Goal: Task Accomplishment & Management: Manage account settings

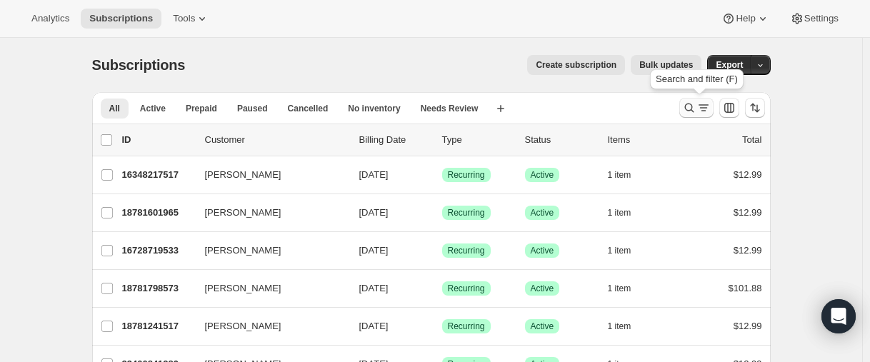
click at [683, 109] on button "Search and filter results" at bounding box center [697, 108] width 34 height 20
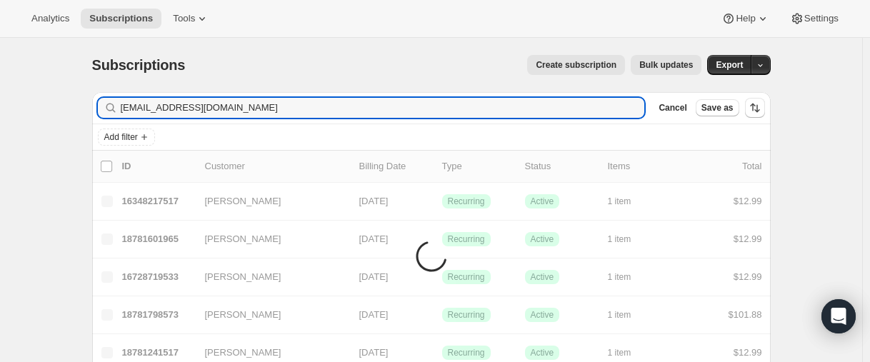
type input "[EMAIL_ADDRESS][DOMAIN_NAME]"
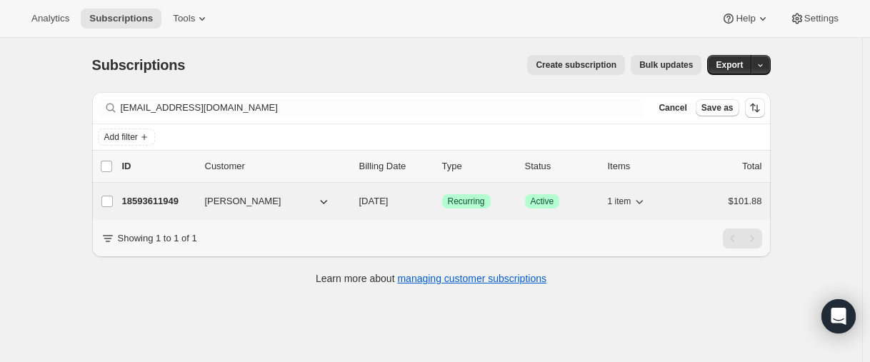
click at [150, 198] on p "18593611949" at bounding box center [157, 201] width 71 height 14
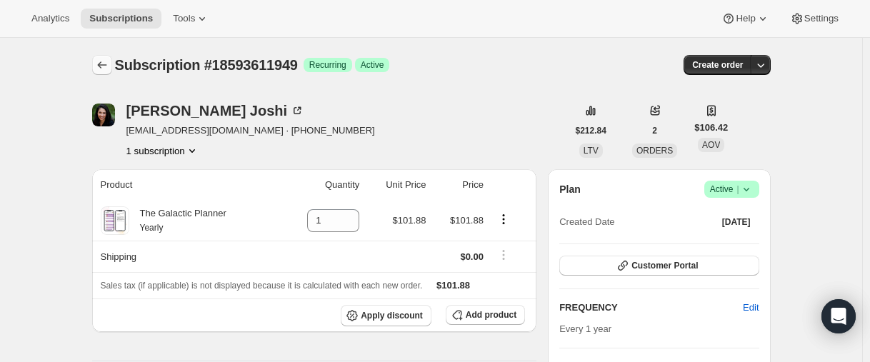
click at [109, 60] on icon "Subscriptions" at bounding box center [102, 65] width 14 height 14
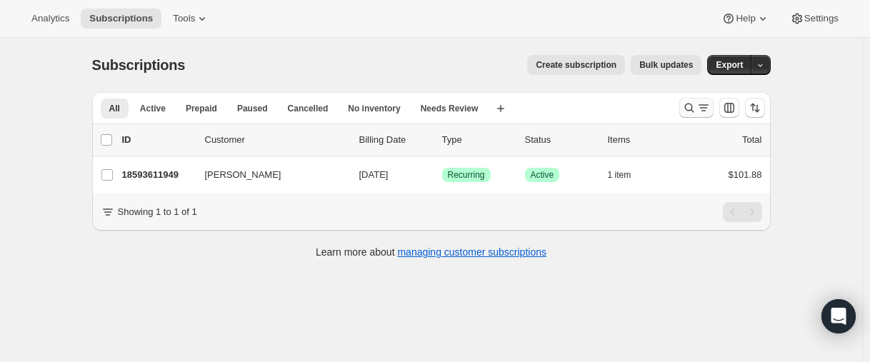
click at [685, 111] on button "Search and filter results" at bounding box center [697, 108] width 34 height 20
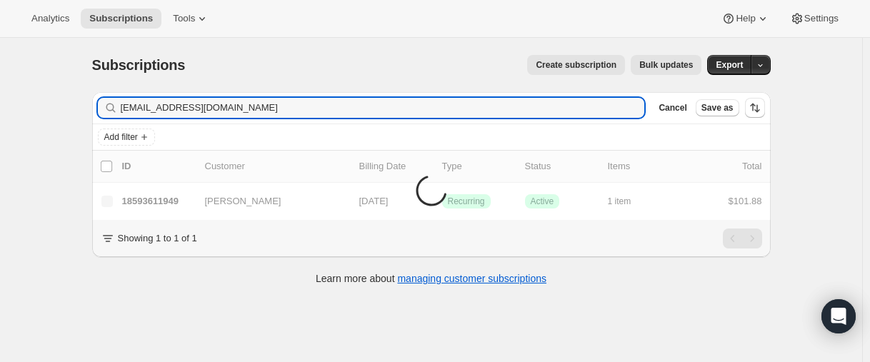
type input "[EMAIL_ADDRESS][DOMAIN_NAME]"
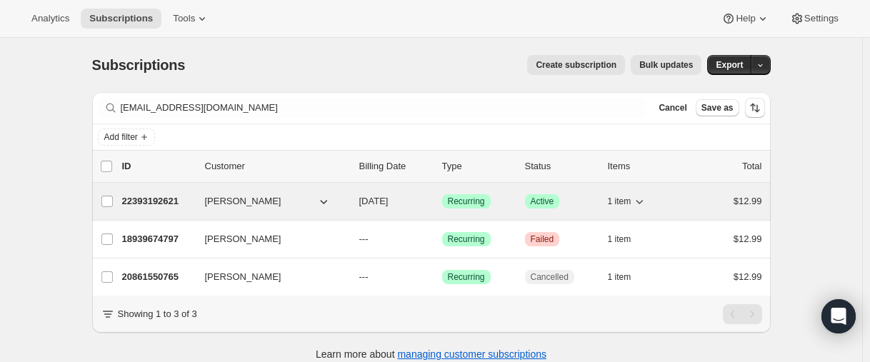
click at [151, 198] on p "22393192621" at bounding box center [157, 201] width 71 height 14
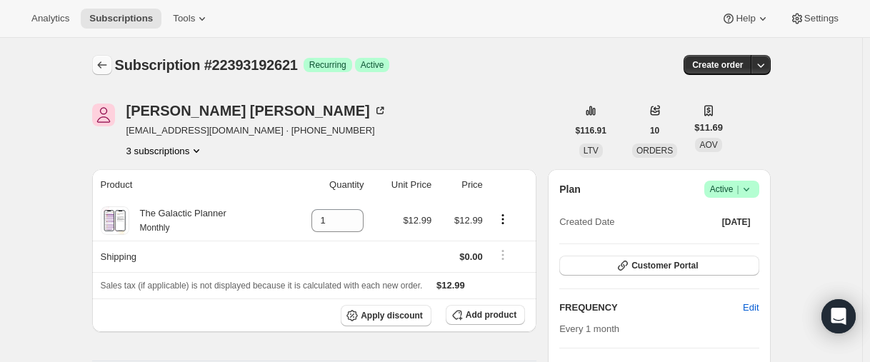
click at [97, 64] on button "Subscriptions" at bounding box center [102, 65] width 20 height 20
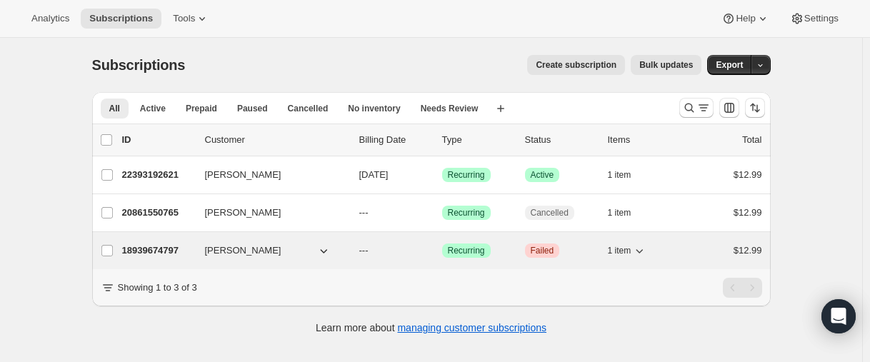
click at [149, 247] on p "18939674797" at bounding box center [157, 251] width 71 height 14
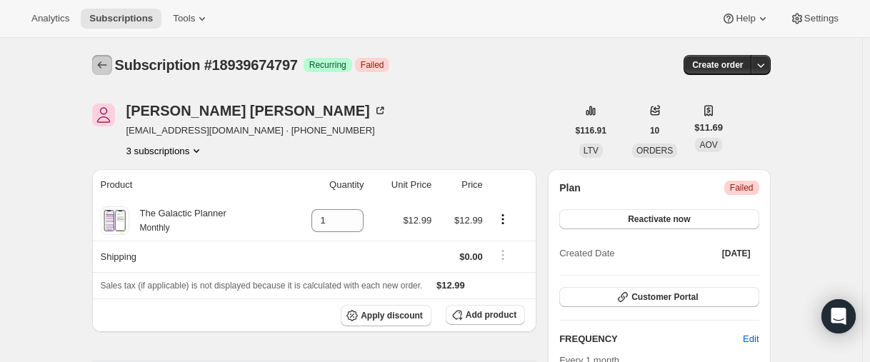
click at [103, 64] on icon "Subscriptions" at bounding box center [101, 64] width 9 height 7
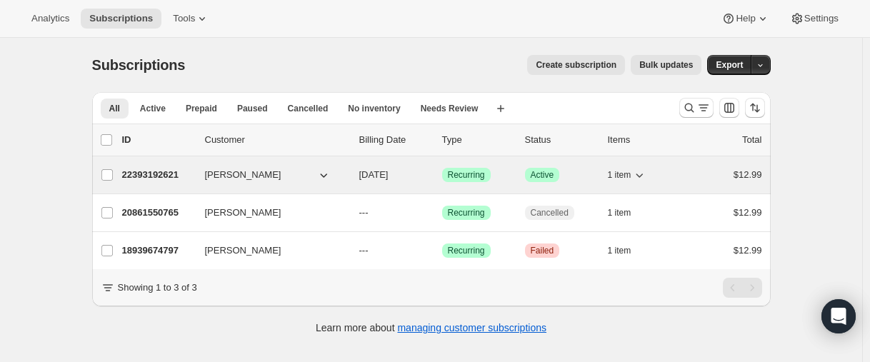
click at [169, 169] on p "22393192621" at bounding box center [157, 175] width 71 height 14
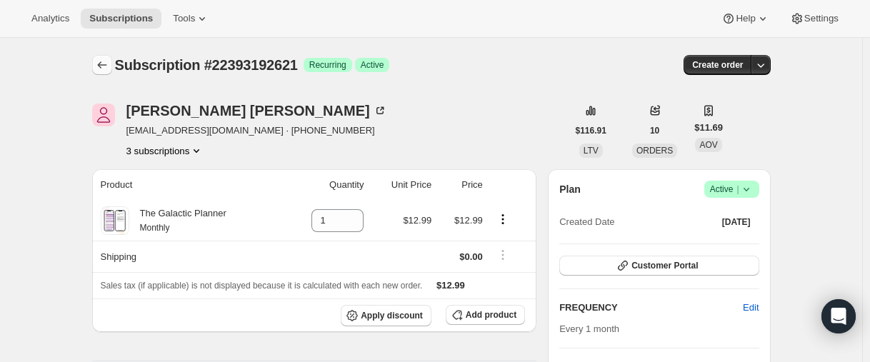
click at [108, 63] on icon "Subscriptions" at bounding box center [102, 65] width 14 height 14
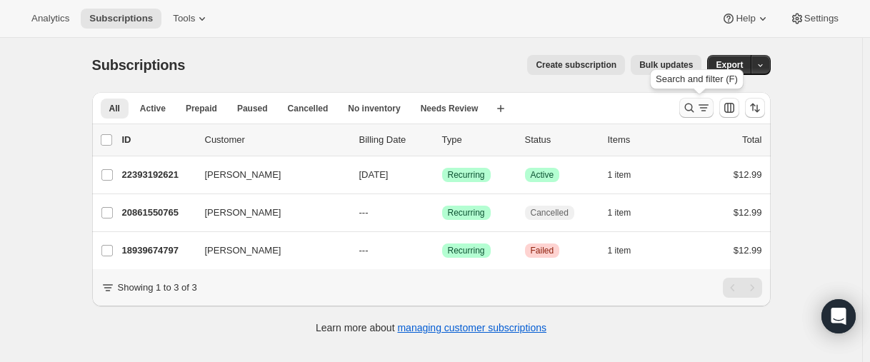
click at [692, 109] on icon "Search and filter results" at bounding box center [689, 108] width 14 height 14
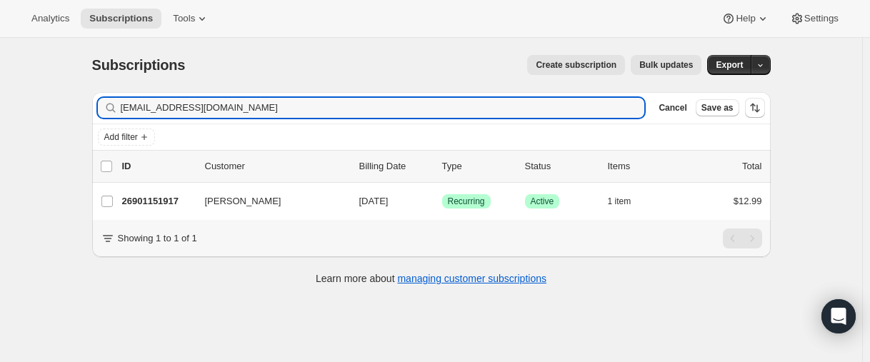
type input "[EMAIL_ADDRESS][DOMAIN_NAME]"
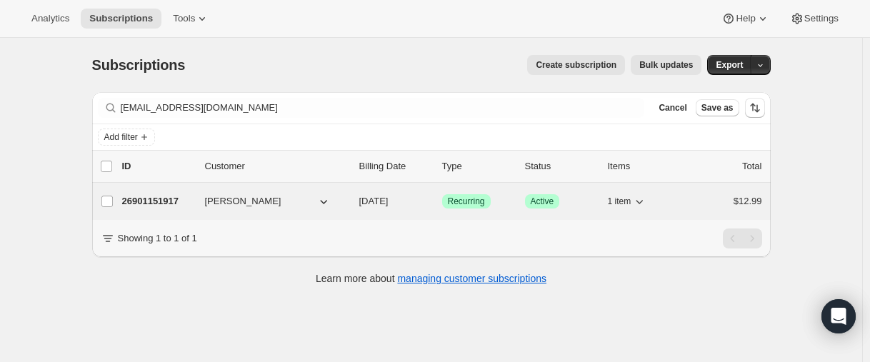
click at [151, 202] on p "26901151917" at bounding box center [157, 201] width 71 height 14
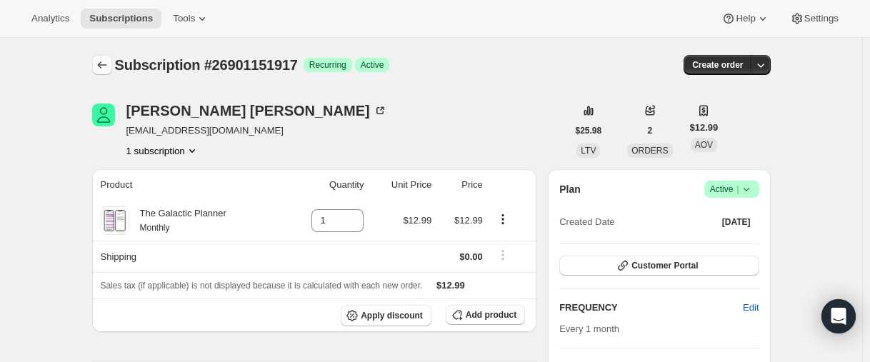
click at [100, 71] on icon "Subscriptions" at bounding box center [102, 65] width 14 height 14
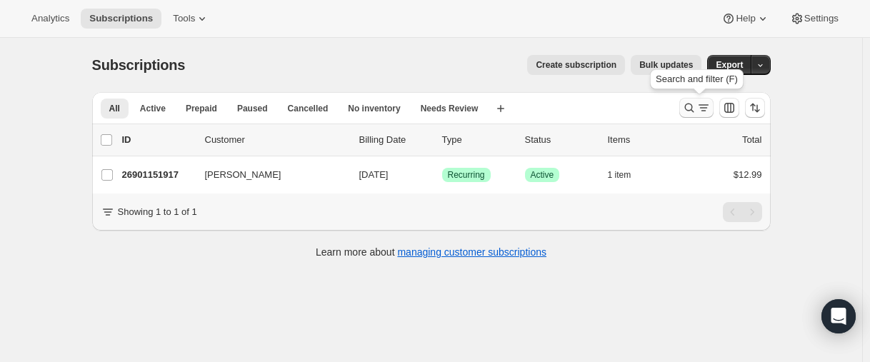
click at [693, 109] on icon "Search and filter results" at bounding box center [689, 108] width 14 height 14
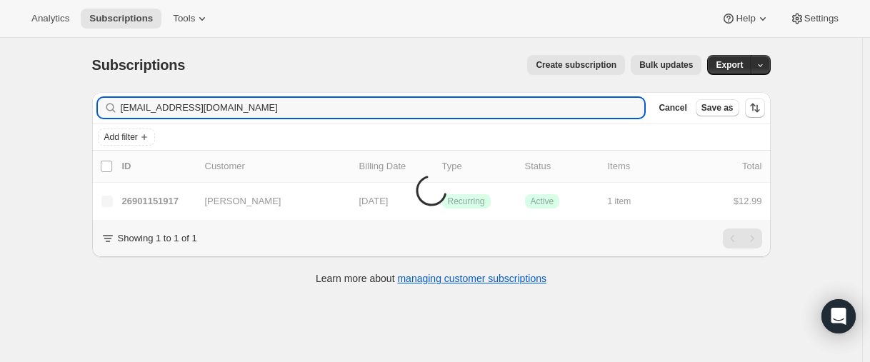
type input "[EMAIL_ADDRESS][DOMAIN_NAME]"
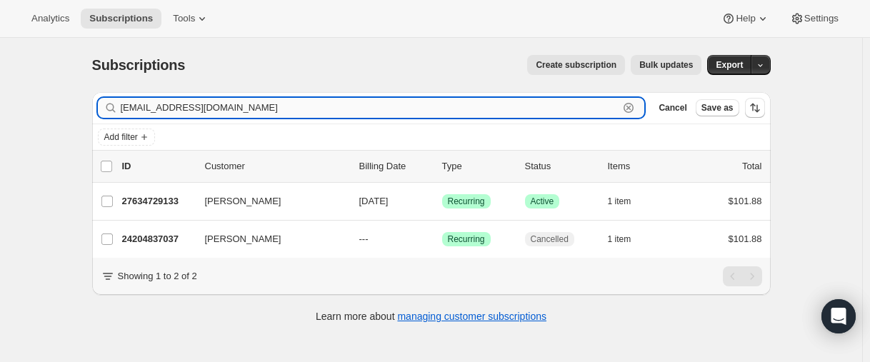
click at [224, 109] on input "[EMAIL_ADDRESS][DOMAIN_NAME]" at bounding box center [370, 108] width 499 height 20
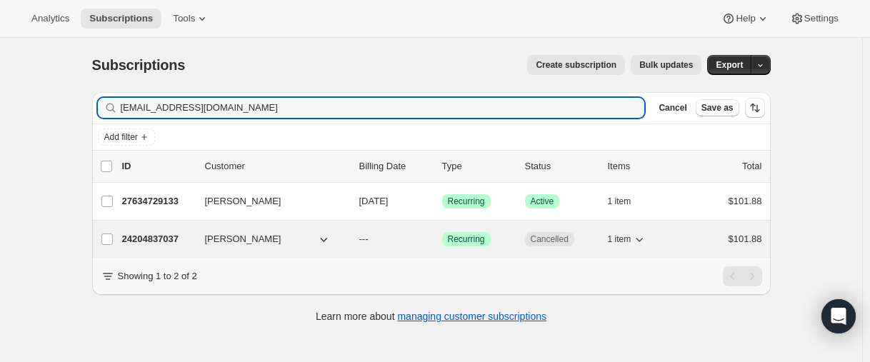
click at [151, 230] on div "24204837037 [PERSON_NAME] --- Success Recurring Cancelled 1 item $101.88" at bounding box center [442, 239] width 640 height 20
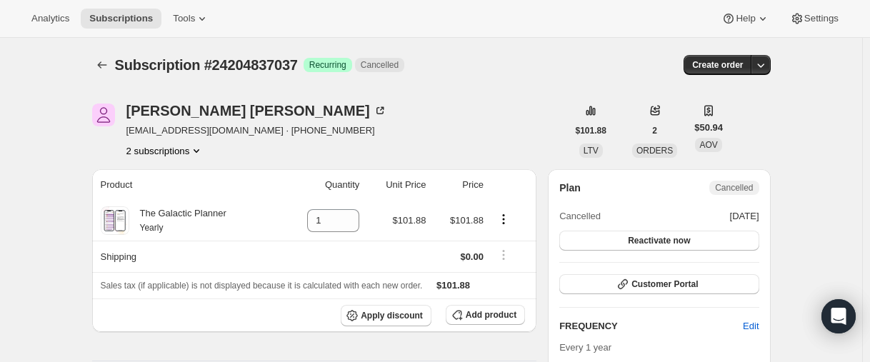
click at [167, 152] on button "2 subscriptions" at bounding box center [165, 151] width 78 height 14
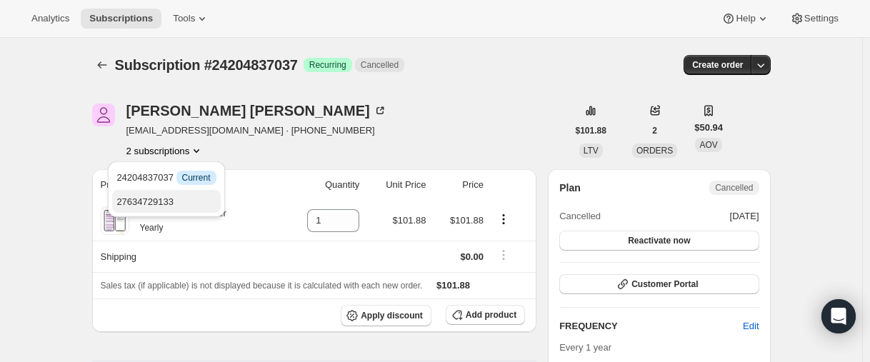
click at [160, 200] on span "27634729133" at bounding box center [144, 202] width 57 height 11
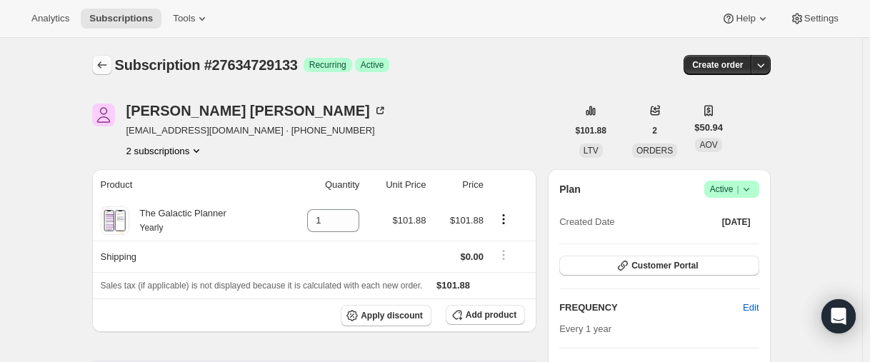
click at [109, 68] on icon "Subscriptions" at bounding box center [102, 65] width 14 height 14
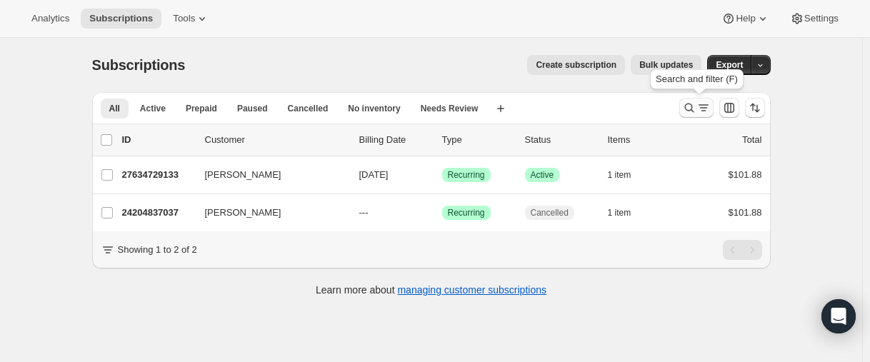
click at [685, 108] on icon "Search and filter results" at bounding box center [689, 108] width 14 height 14
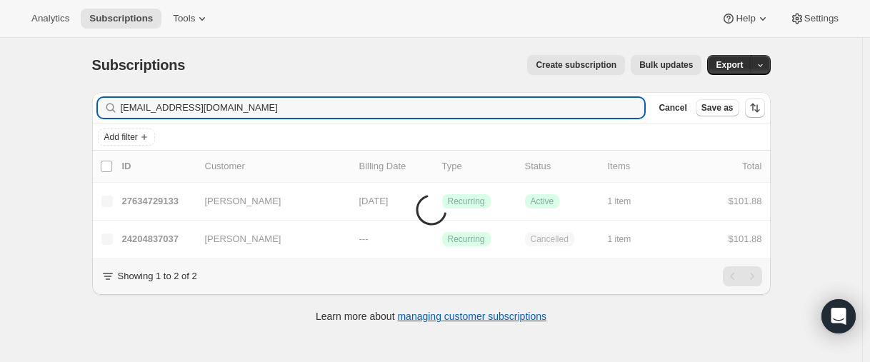
type input "[EMAIL_ADDRESS][DOMAIN_NAME]"
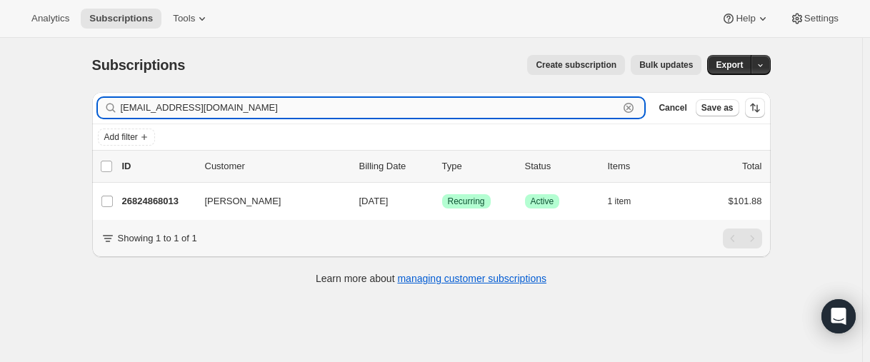
click at [237, 103] on input "[EMAIL_ADDRESS][DOMAIN_NAME]" at bounding box center [370, 108] width 499 height 20
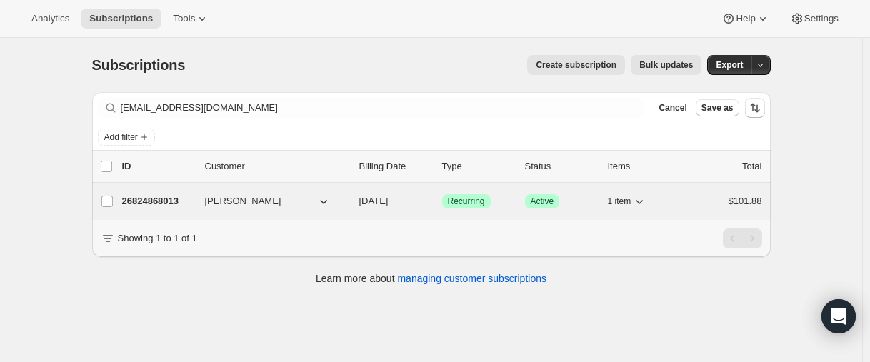
click at [154, 199] on p "26824868013" at bounding box center [157, 201] width 71 height 14
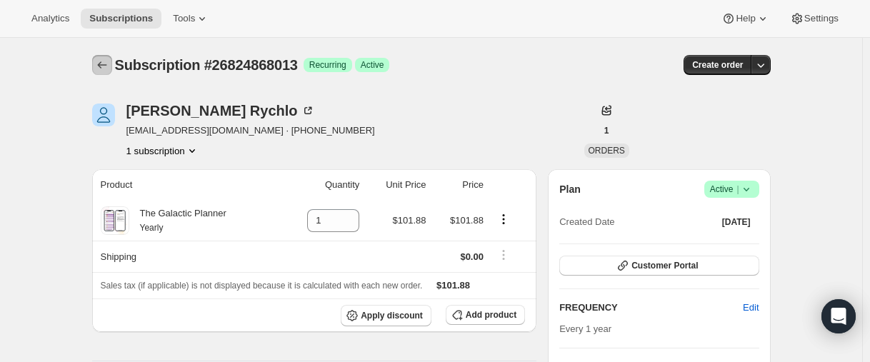
click at [109, 58] on button "Subscriptions" at bounding box center [102, 65] width 20 height 20
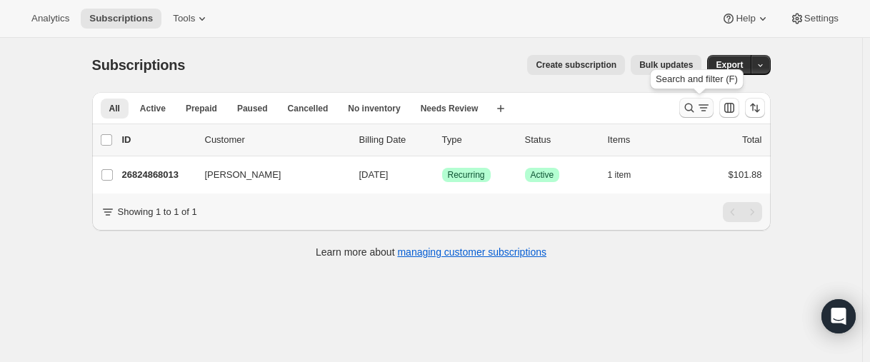
click at [687, 111] on icon "Search and filter results" at bounding box center [689, 108] width 14 height 14
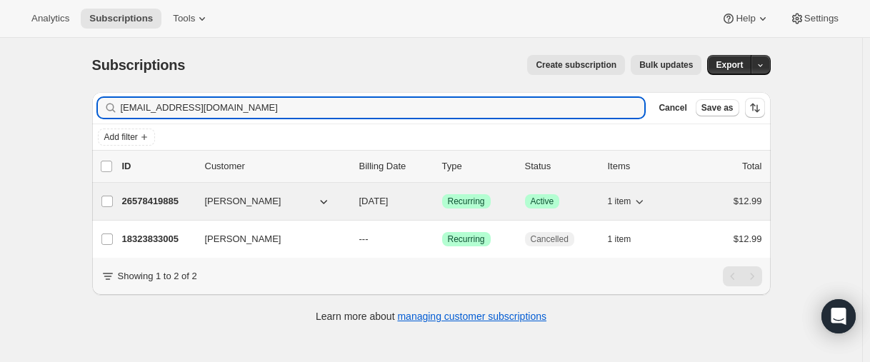
type input "[EMAIL_ADDRESS][DOMAIN_NAME]"
click at [144, 197] on p "26578419885" at bounding box center [157, 201] width 71 height 14
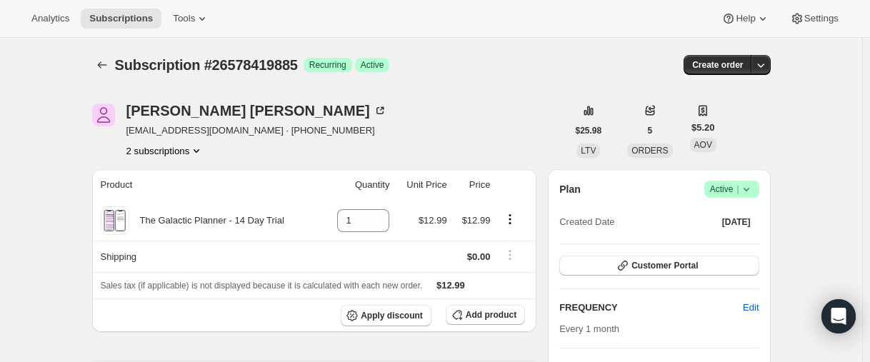
click at [157, 153] on button "2 subscriptions" at bounding box center [165, 151] width 78 height 14
click at [143, 180] on span "18323833005" at bounding box center [146, 177] width 57 height 11
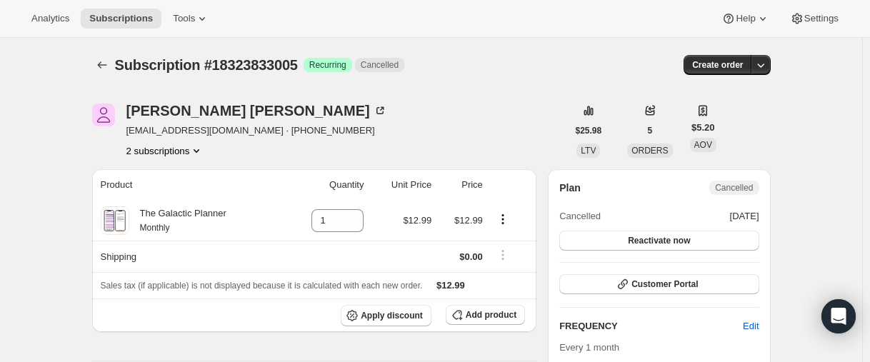
click at [158, 150] on button "2 subscriptions" at bounding box center [165, 151] width 78 height 14
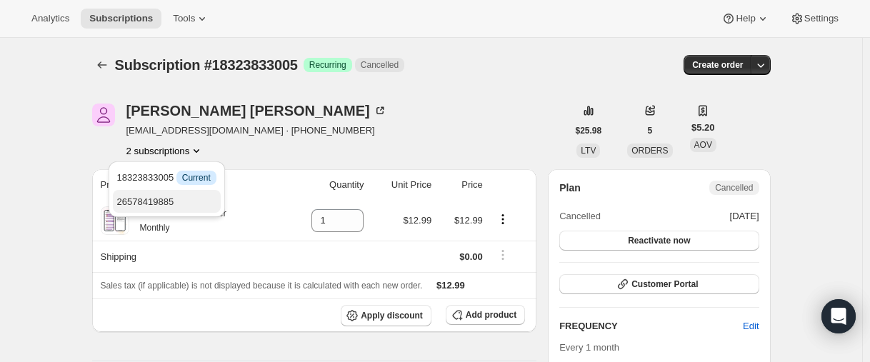
click at [152, 198] on span "26578419885" at bounding box center [145, 202] width 57 height 11
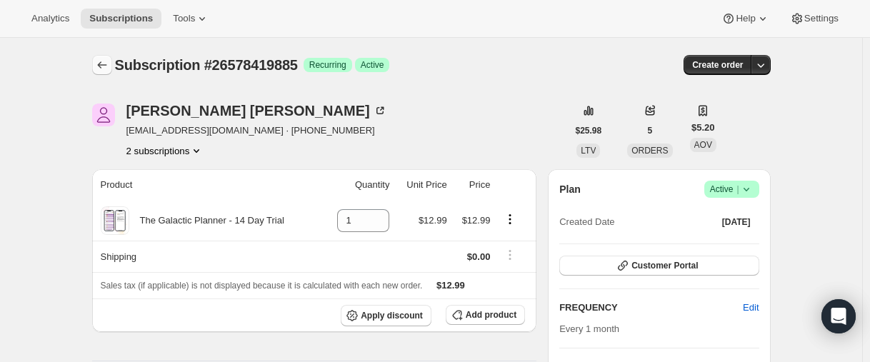
click at [115, 69] on div at bounding box center [103, 65] width 23 height 20
click at [112, 69] on button "Subscriptions" at bounding box center [102, 65] width 20 height 20
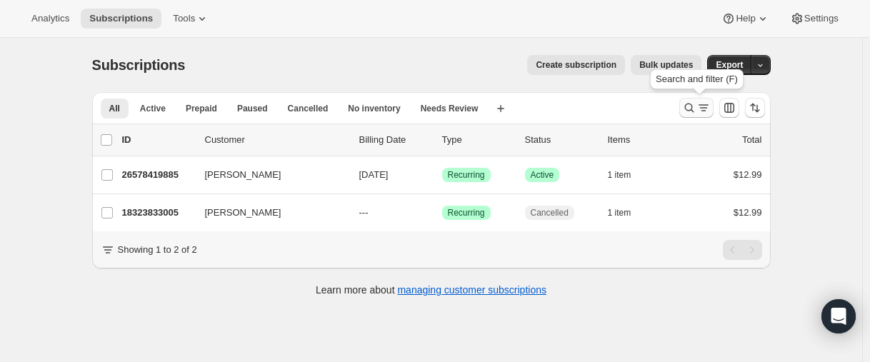
click at [688, 113] on icon "Search and filter results" at bounding box center [689, 108] width 14 height 14
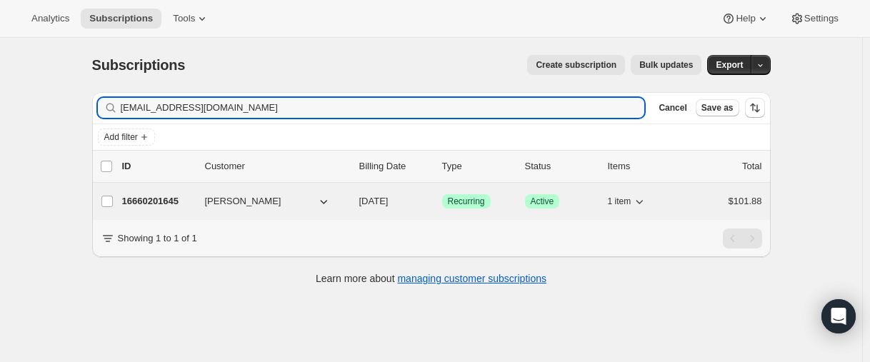
type input "[EMAIL_ADDRESS][DOMAIN_NAME]"
click at [168, 200] on p "16660201645" at bounding box center [157, 201] width 71 height 14
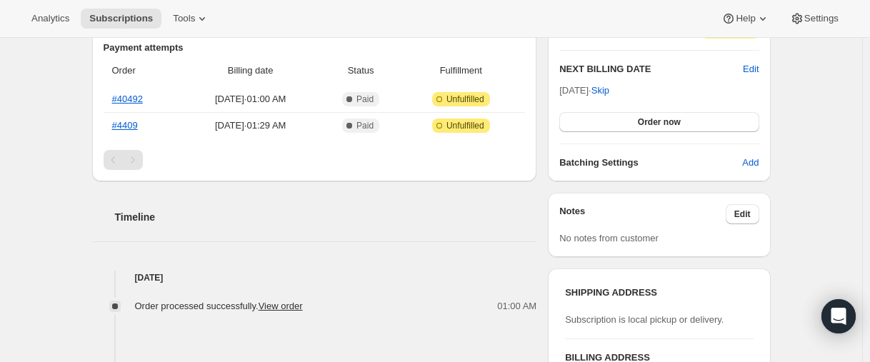
scroll to position [356, 0]
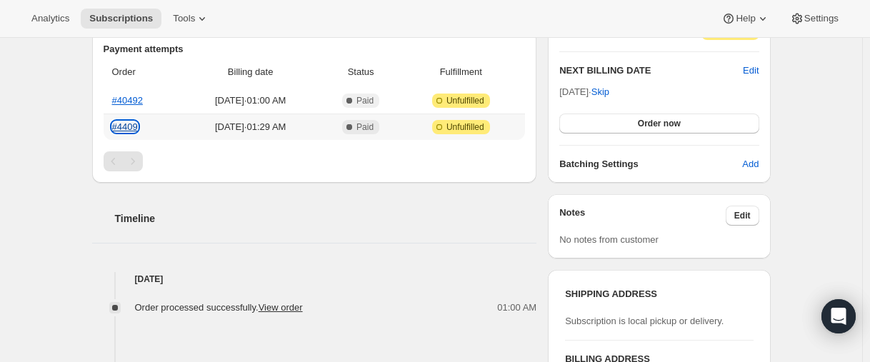
click at [138, 126] on link "#4409" at bounding box center [125, 126] width 26 height 11
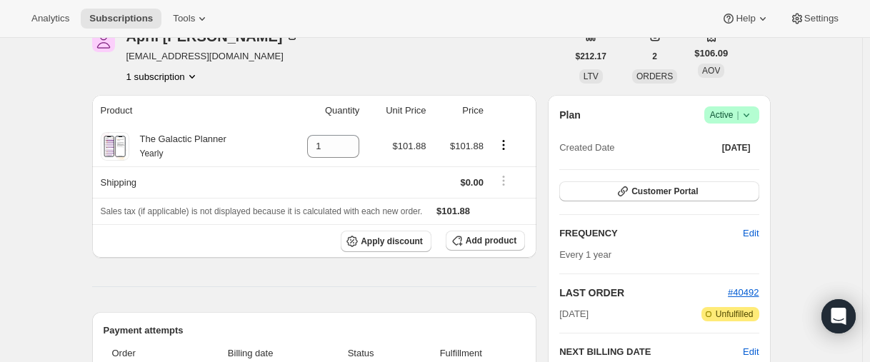
scroll to position [0, 0]
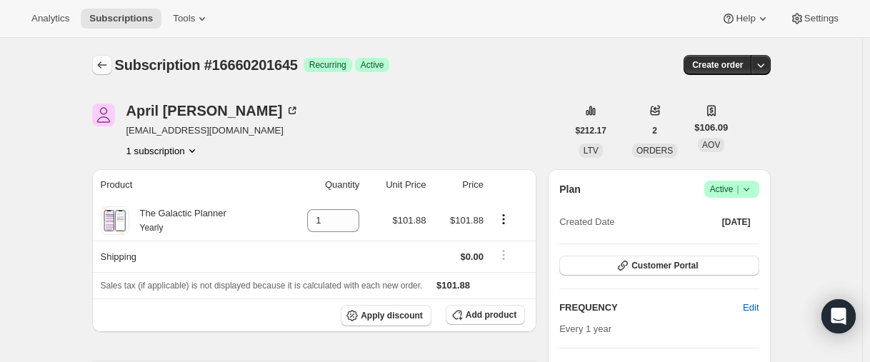
click at [105, 68] on icon "Subscriptions" at bounding box center [102, 65] width 14 height 14
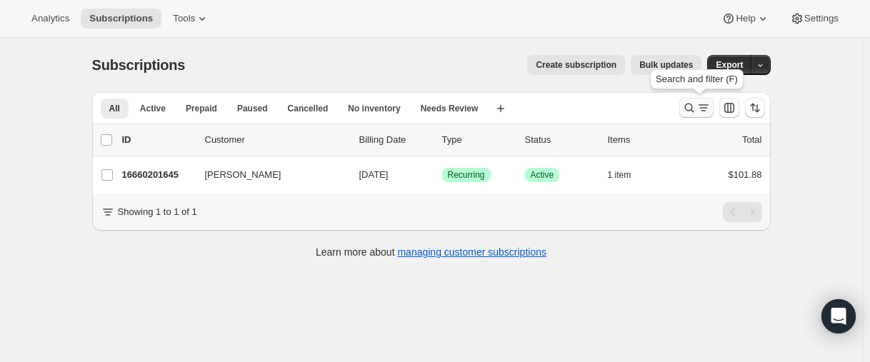
click at [688, 111] on icon "Search and filter results" at bounding box center [689, 108] width 14 height 14
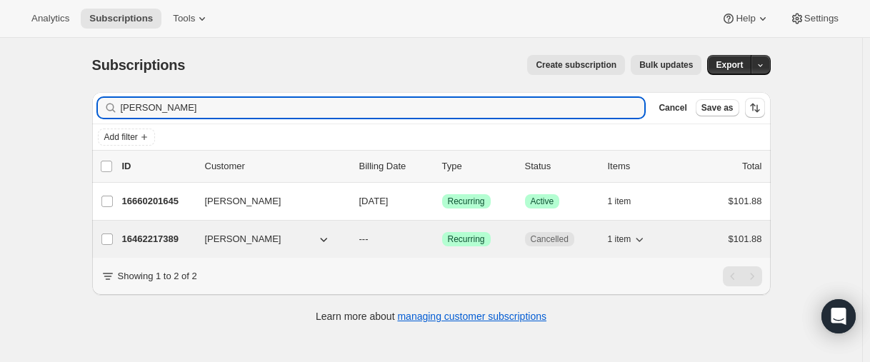
type input "[PERSON_NAME]"
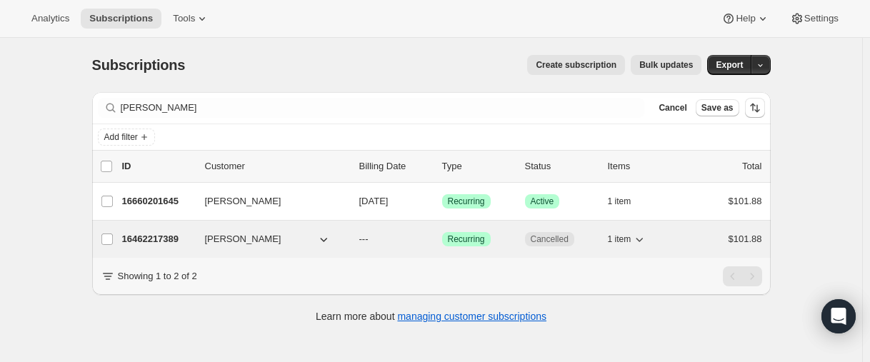
click at [156, 242] on p "16462217389" at bounding box center [157, 239] width 71 height 14
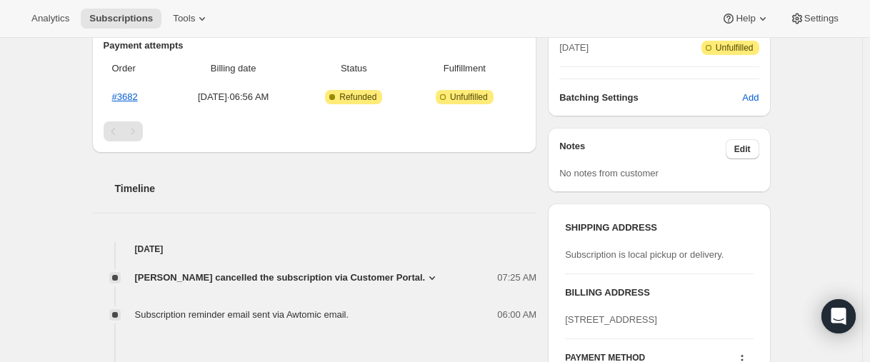
scroll to position [71, 0]
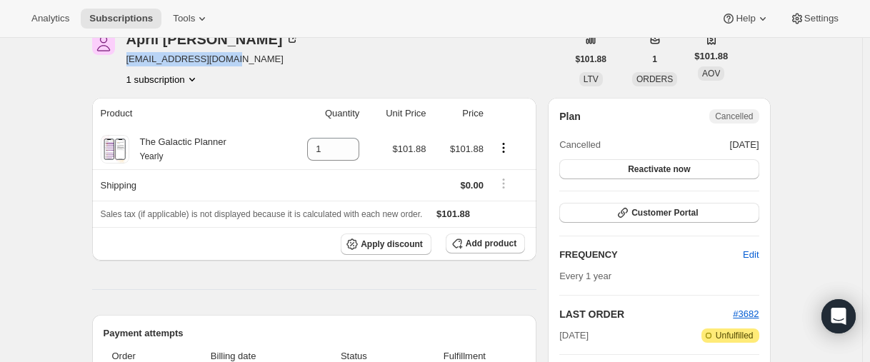
drag, startPoint x: 231, startPoint y: 59, endPoint x: 101, endPoint y: 59, distance: 130.0
click at [126, 54] on div "[PERSON_NAME] [EMAIL_ADDRESS][DOMAIN_NAME] 1 subscription" at bounding box center [329, 59] width 475 height 54
copy span "[EMAIL_ADDRESS][DOMAIN_NAME]"
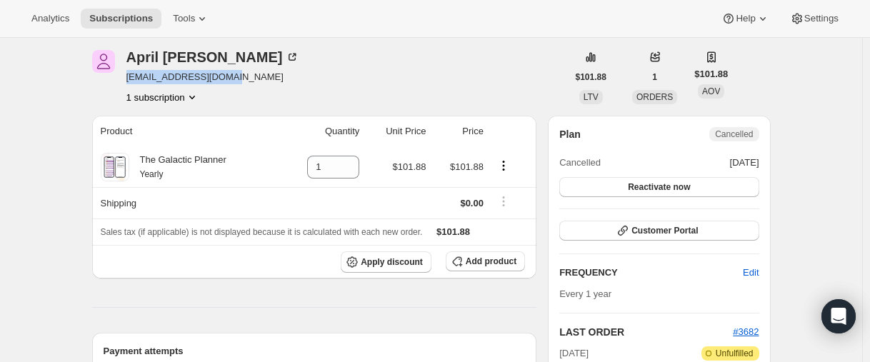
scroll to position [0, 0]
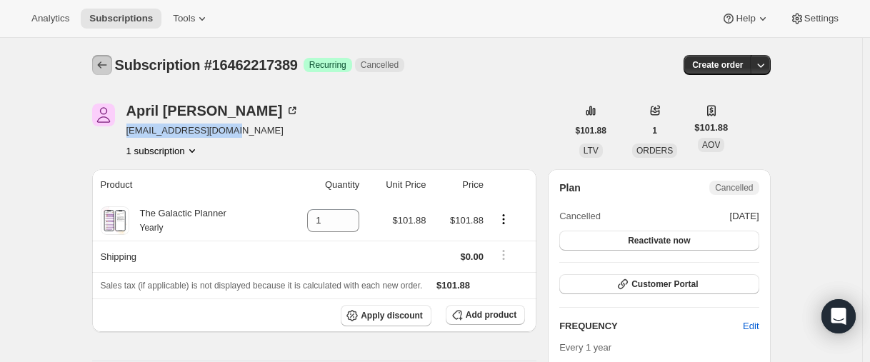
click at [101, 71] on icon "Subscriptions" at bounding box center [102, 65] width 14 height 14
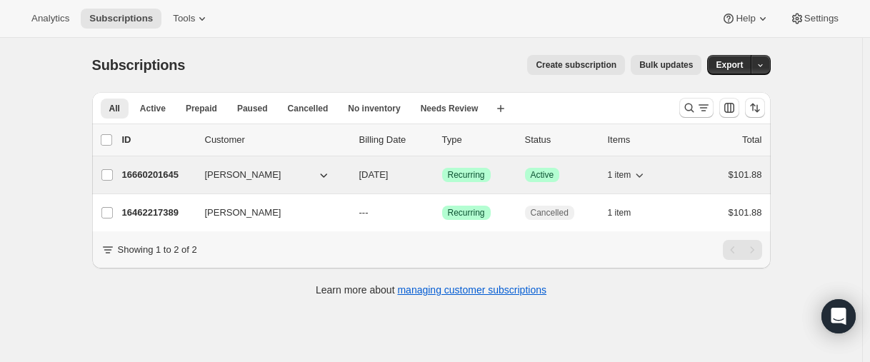
click at [151, 174] on p "16660201645" at bounding box center [157, 175] width 71 height 14
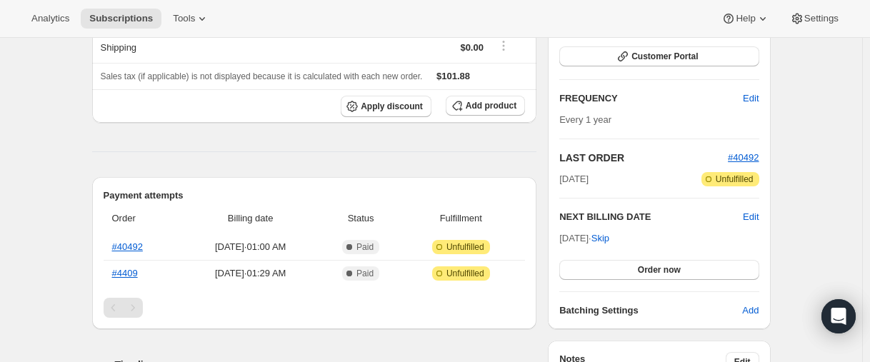
scroll to position [214, 0]
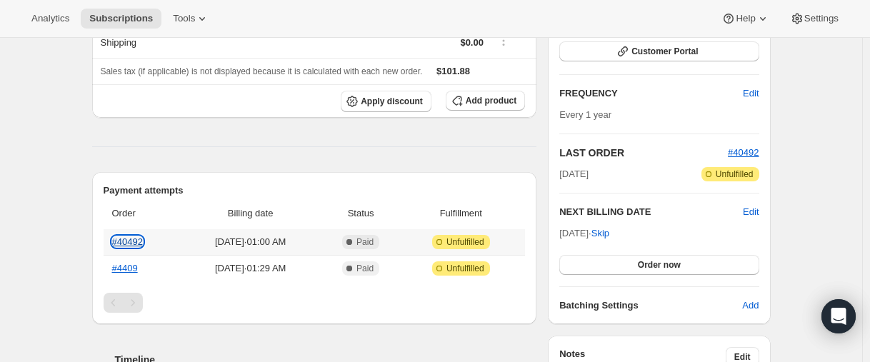
click at [139, 244] on link "#40492" at bounding box center [127, 242] width 31 height 11
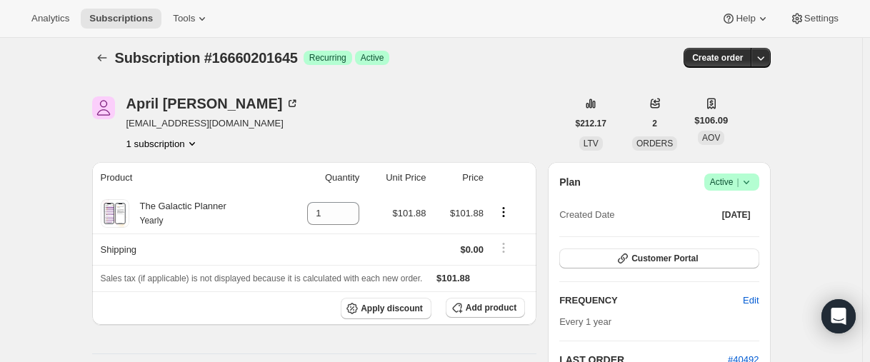
scroll to position [0, 0]
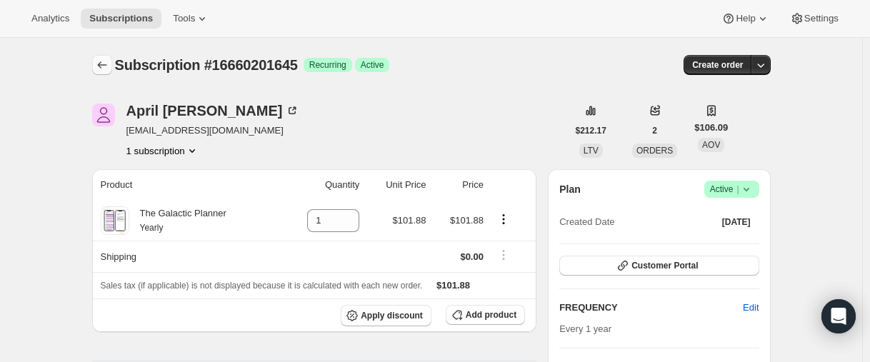
click at [109, 61] on icon "Subscriptions" at bounding box center [102, 65] width 14 height 14
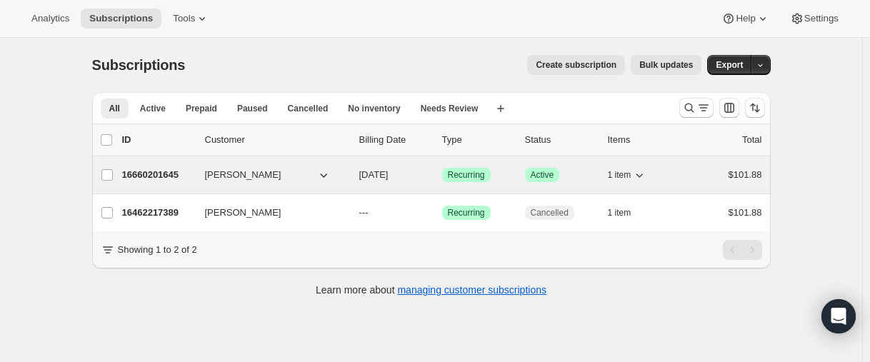
click at [151, 169] on p "16660201645" at bounding box center [157, 175] width 71 height 14
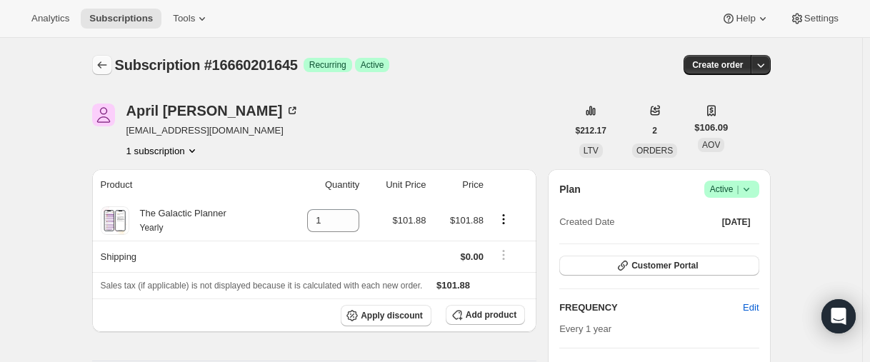
click at [106, 61] on icon "Subscriptions" at bounding box center [102, 65] width 14 height 14
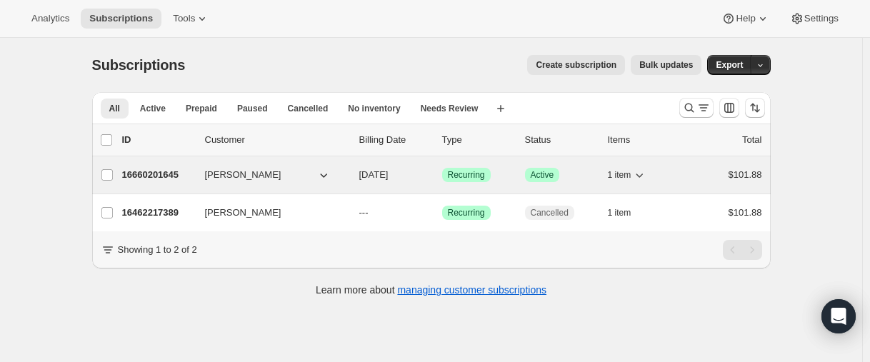
click at [135, 177] on p "16660201645" at bounding box center [157, 175] width 71 height 14
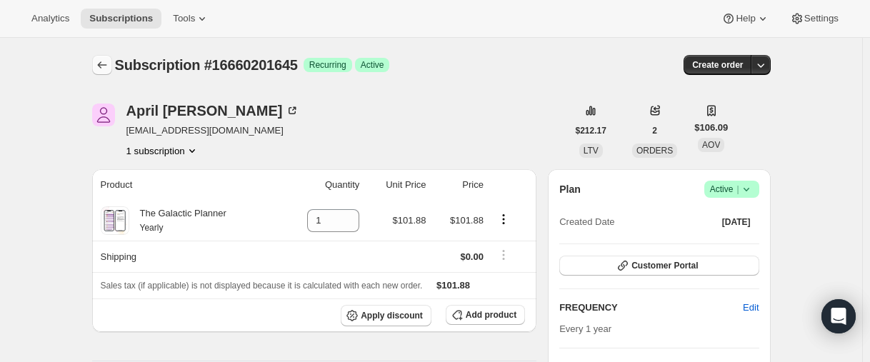
click at [104, 64] on icon "Subscriptions" at bounding box center [102, 65] width 14 height 14
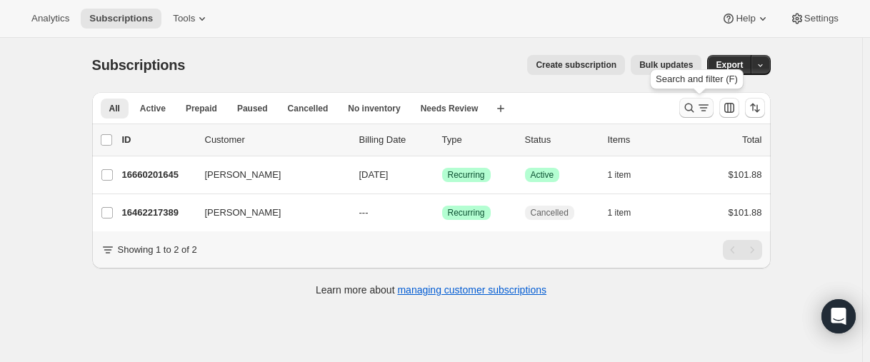
click at [695, 107] on icon "Search and filter results" at bounding box center [689, 108] width 14 height 14
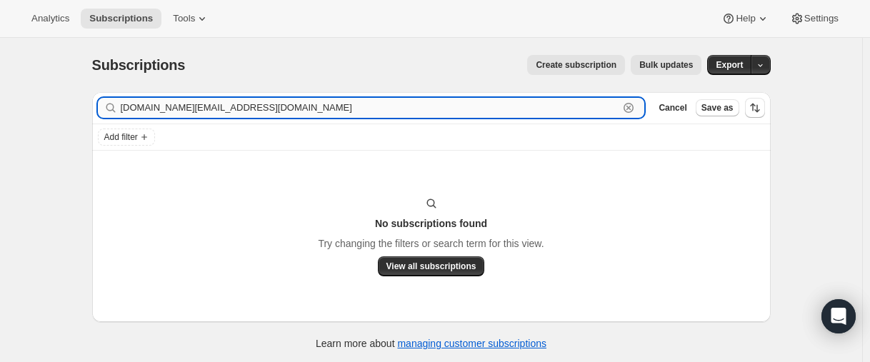
click at [246, 106] on input "[DOMAIN_NAME][EMAIL_ADDRESS][DOMAIN_NAME]" at bounding box center [370, 108] width 499 height 20
paste input "rjansinghbains17"
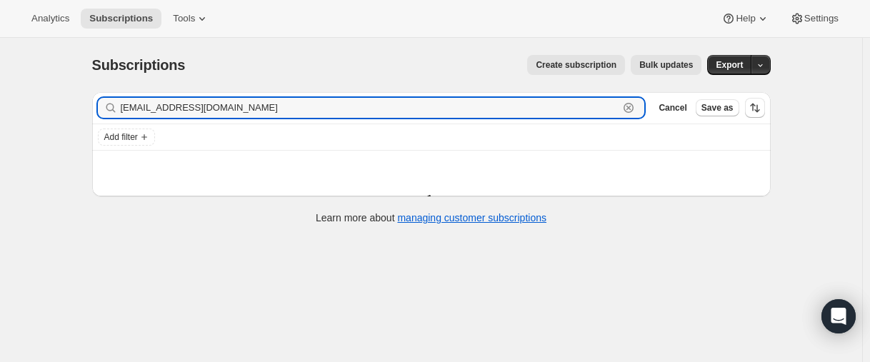
type input "[EMAIL_ADDRESS][DOMAIN_NAME]"
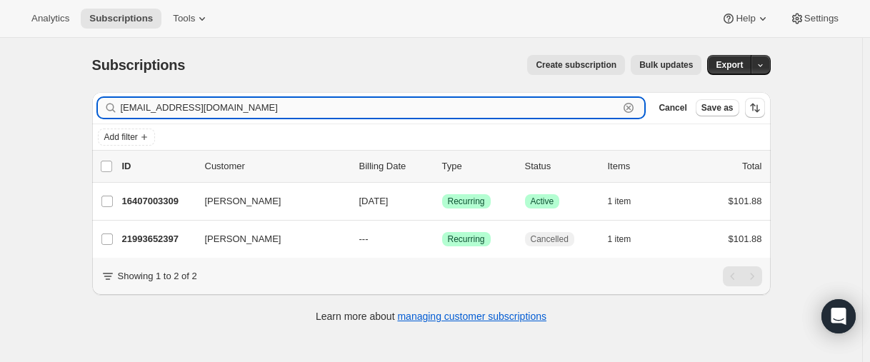
click at [195, 108] on input "[EMAIL_ADDRESS][DOMAIN_NAME]" at bounding box center [370, 108] width 499 height 20
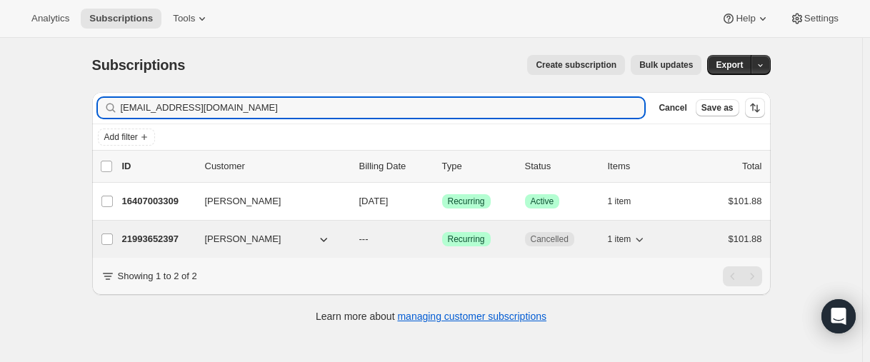
click at [156, 235] on p "21993652397" at bounding box center [157, 239] width 71 height 14
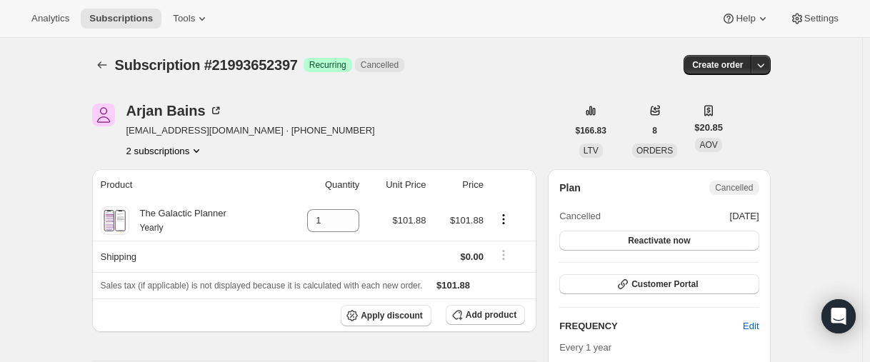
click at [158, 151] on button "2 subscriptions" at bounding box center [165, 151] width 78 height 14
click at [159, 180] on span "16407003309" at bounding box center [145, 177] width 57 height 11
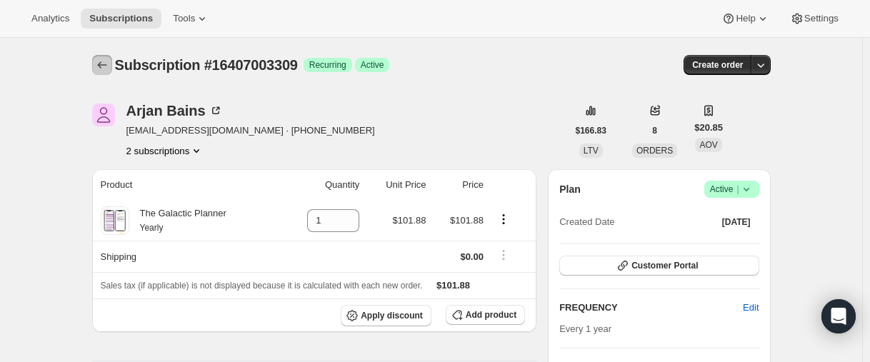
click at [97, 62] on button "Subscriptions" at bounding box center [102, 65] width 20 height 20
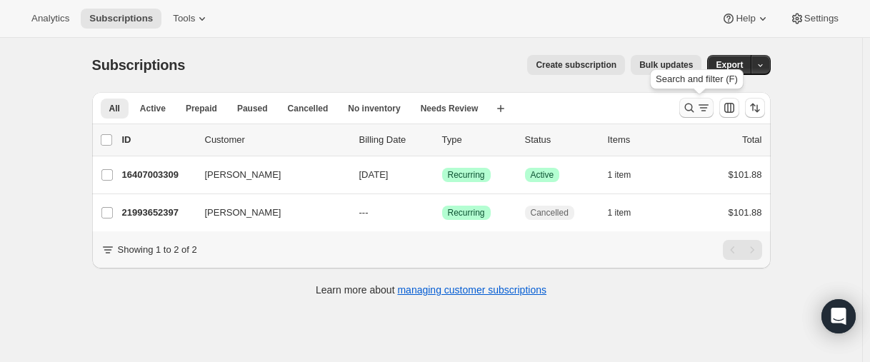
click at [687, 111] on icon "Search and filter results" at bounding box center [689, 108] width 14 height 14
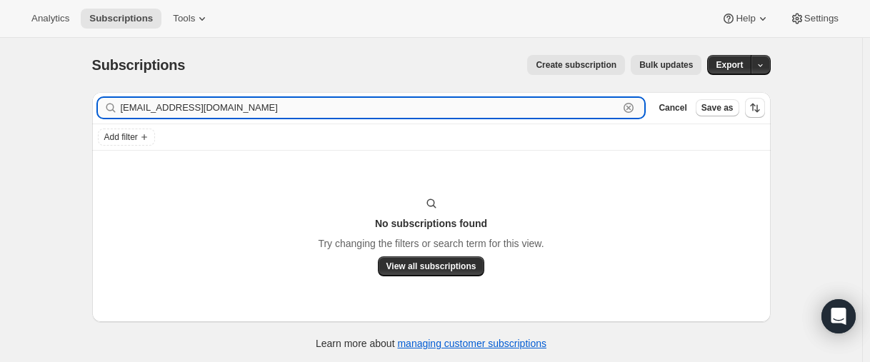
click at [222, 101] on input "[EMAIL_ADDRESS][DOMAIN_NAME]" at bounding box center [370, 108] width 499 height 20
paste input "27669233837"
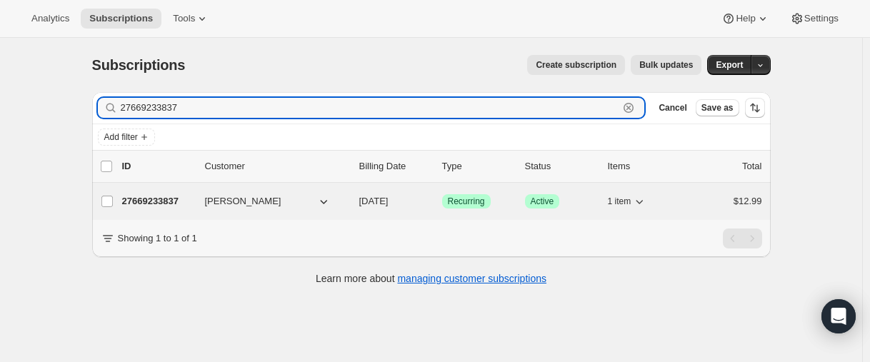
type input "27669233837"
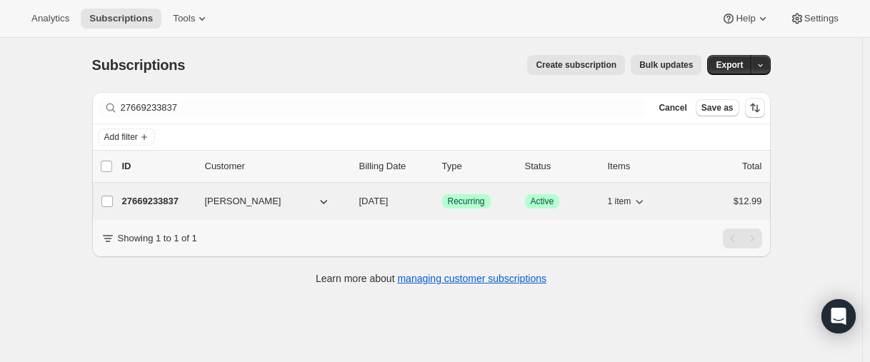
click at [154, 197] on p "27669233837" at bounding box center [157, 201] width 71 height 14
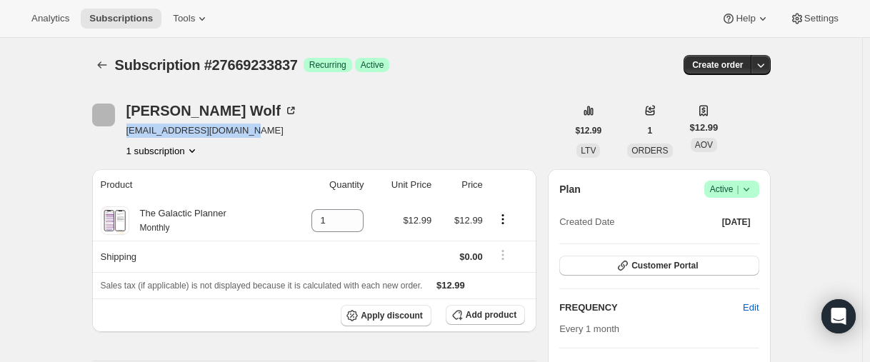
drag, startPoint x: 198, startPoint y: 129, endPoint x: 130, endPoint y: 129, distance: 67.9
click at [130, 129] on div "[PERSON_NAME] [EMAIL_ADDRESS][DOMAIN_NAME] 1 subscription" at bounding box center [329, 131] width 475 height 54
copy span "[EMAIL_ADDRESS][DOMAIN_NAME]"
click at [106, 61] on icon "Subscriptions" at bounding box center [102, 65] width 14 height 14
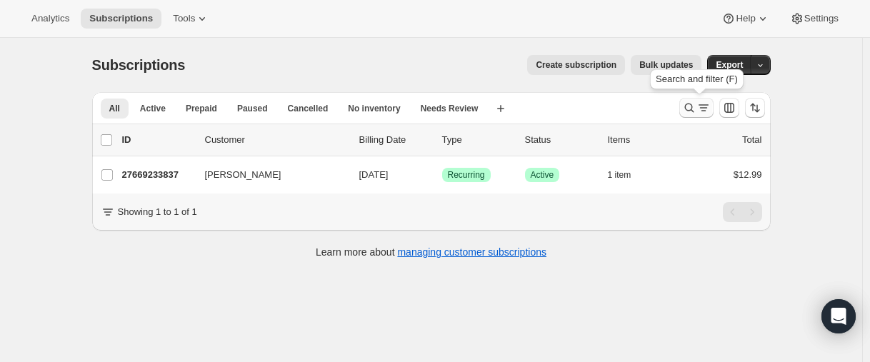
click at [693, 106] on icon "Search and filter results" at bounding box center [689, 108] width 14 height 14
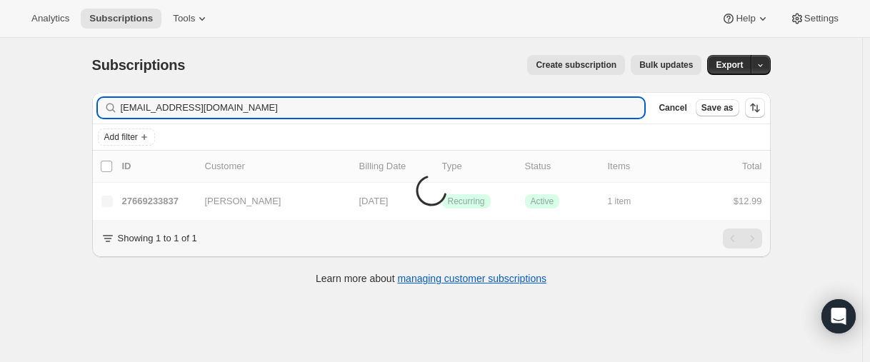
type input "[EMAIL_ADDRESS][DOMAIN_NAME]"
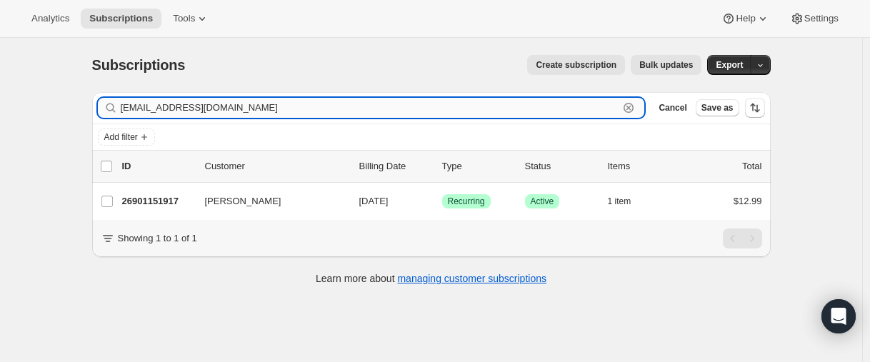
click at [242, 109] on input "[EMAIL_ADDRESS][DOMAIN_NAME]" at bounding box center [370, 108] width 499 height 20
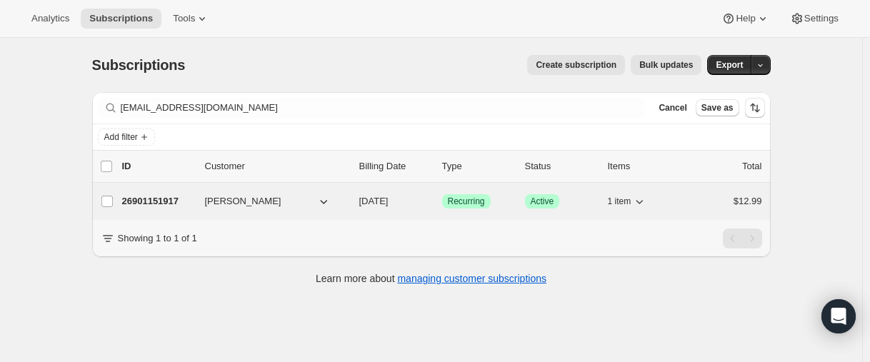
click at [144, 199] on p "26901151917" at bounding box center [157, 201] width 71 height 14
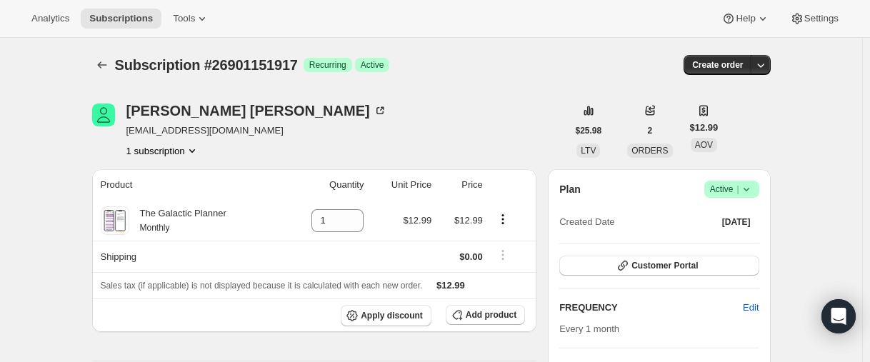
click at [753, 185] on icon at bounding box center [747, 189] width 14 height 14
click at [736, 237] on span "Cancel subscription" at bounding box center [730, 242] width 81 height 11
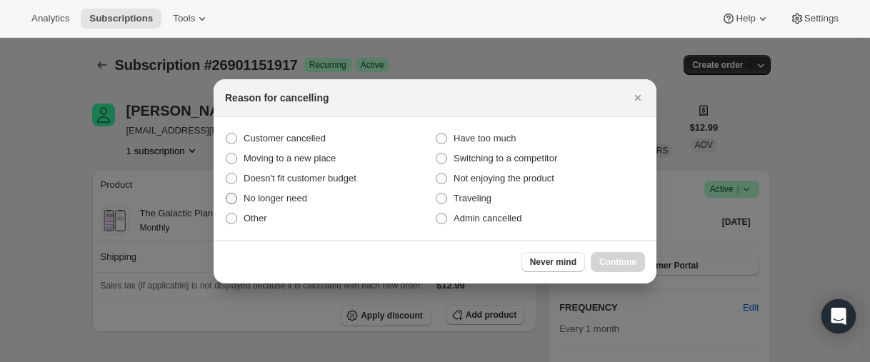
drag, startPoint x: 274, startPoint y: 136, endPoint x: 411, endPoint y: 194, distance: 148.9
click at [274, 137] on span "Customer cancelled" at bounding box center [285, 138] width 82 height 11
click at [227, 134] on input "Customer cancelled" at bounding box center [226, 133] width 1 height 1
radio input "true"
click at [630, 262] on span "Continue" at bounding box center [618, 262] width 37 height 11
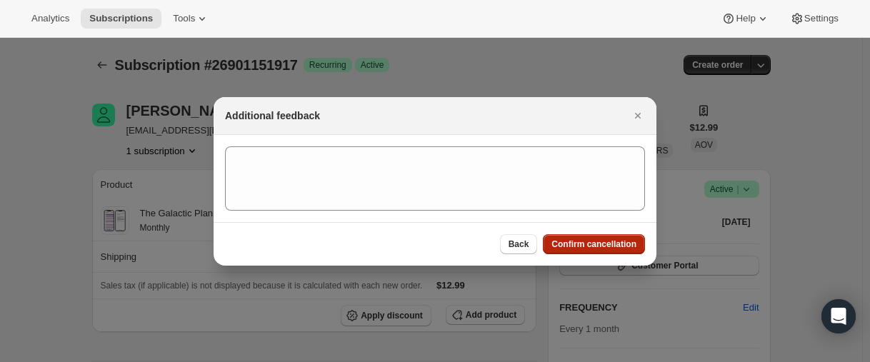
drag, startPoint x: 623, startPoint y: 244, endPoint x: 319, endPoint y: 209, distance: 305.6
click at [622, 244] on span "Confirm cancellation" at bounding box center [594, 244] width 85 height 11
